Goal: Information Seeking & Learning: Learn about a topic

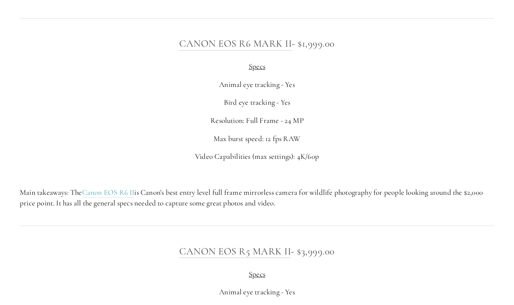
scroll to position [2626, 0]
click at [114, 196] on link "Canon EOS R6 II" at bounding box center [108, 192] width 52 height 10
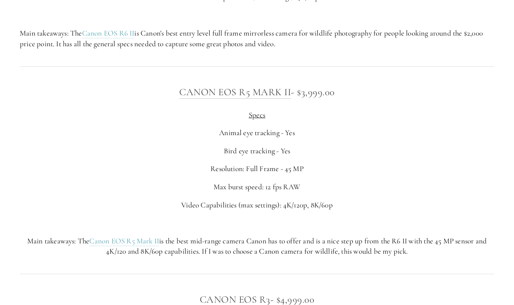
scroll to position [2783, 0]
click at [122, 247] on link "Canon EOS R5 Mark II" at bounding box center [124, 242] width 70 height 10
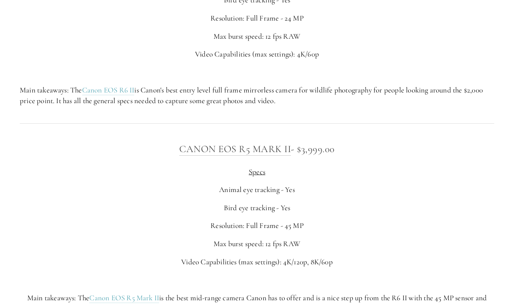
scroll to position [2951, 0]
